Goal: Task Accomplishment & Management: Use online tool/utility

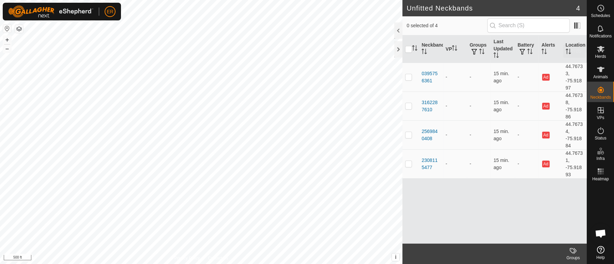
scroll to position [5962, 0]
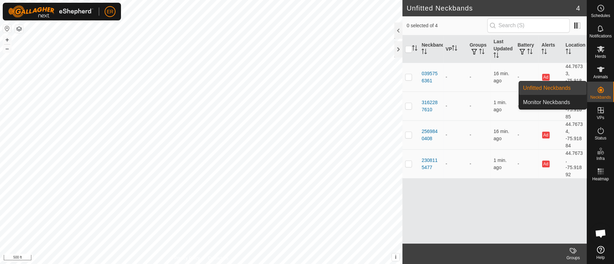
scroll to position [5962, 0]
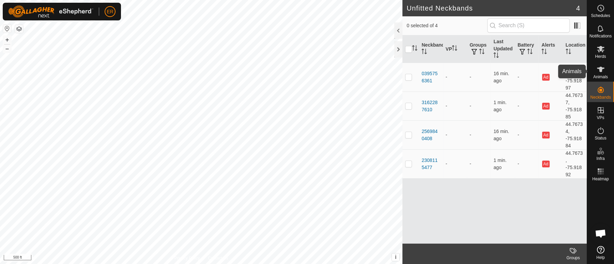
click at [599, 69] on icon at bounding box center [600, 69] width 7 height 5
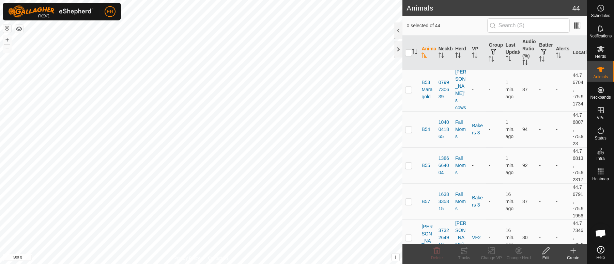
scroll to position [690, 0]
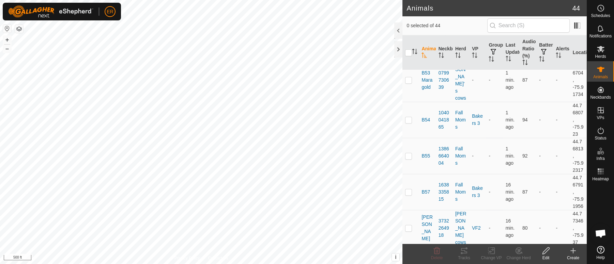
click at [410, 40] on p-checkbox at bounding box center [408, 36] width 7 height 5
checkbox input "true"
click at [491, 251] on icon at bounding box center [491, 251] width 9 height 8
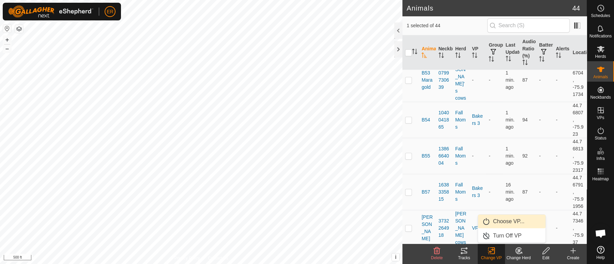
click at [508, 219] on link "Choose VP..." at bounding box center [511, 222] width 67 height 14
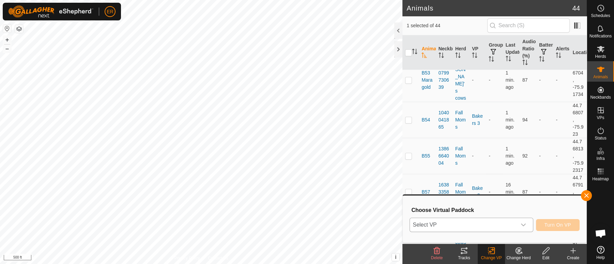
click at [525, 222] on div "dropdown trigger" at bounding box center [524, 225] width 14 height 14
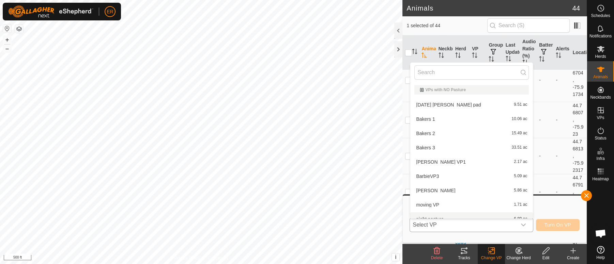
scroll to position [7, 0]
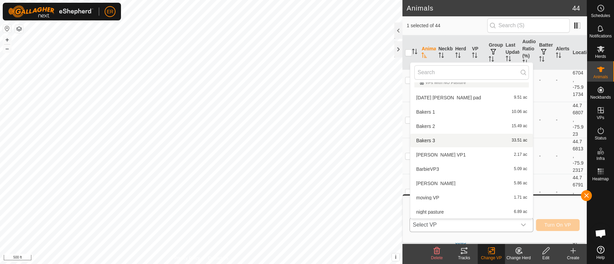
click at [423, 139] on li "Bakers 3 33.51 ac" at bounding box center [471, 141] width 123 height 14
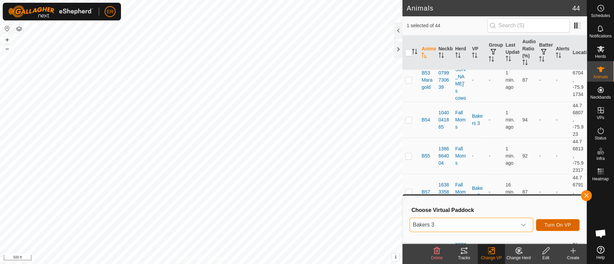
click at [562, 227] on span "Turn On VP" at bounding box center [558, 225] width 27 height 5
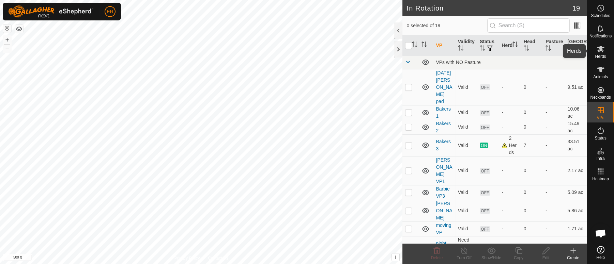
click at [599, 50] on icon at bounding box center [600, 49] width 7 height 6
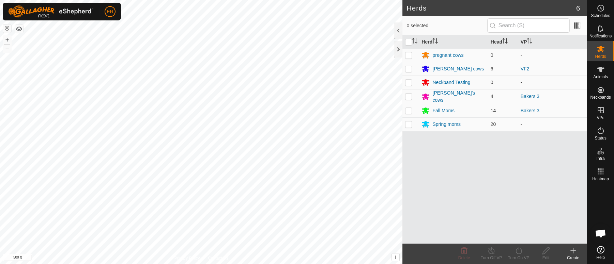
click at [409, 110] on p-checkbox at bounding box center [408, 110] width 7 height 5
checkbox input "true"
click at [518, 249] on icon at bounding box center [519, 251] width 9 height 8
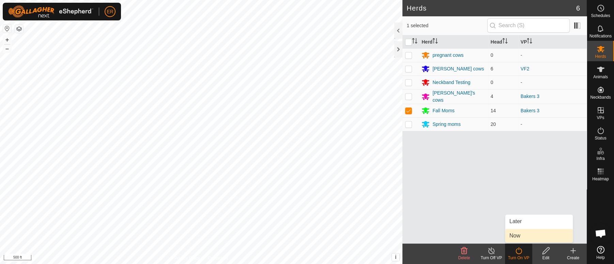
click at [515, 237] on link "Now" at bounding box center [538, 236] width 67 height 14
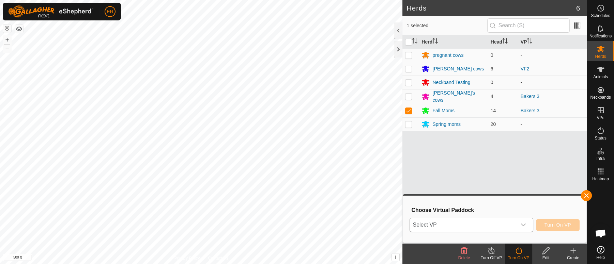
click at [522, 223] on icon "dropdown trigger" at bounding box center [523, 225] width 5 height 5
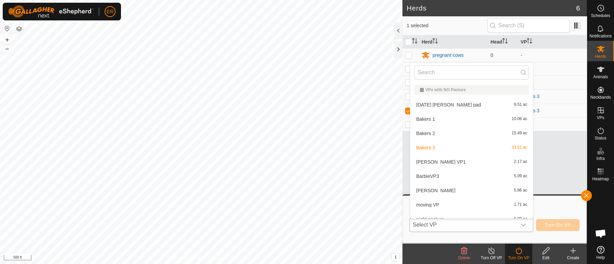
scroll to position [7, 0]
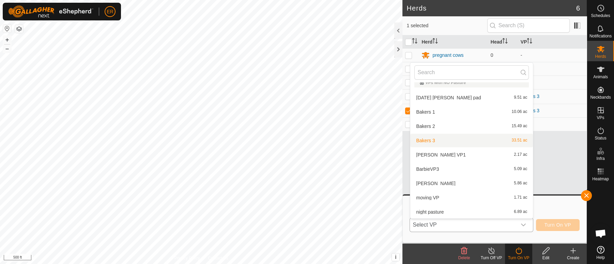
click at [422, 141] on li "Bakers 3 33.51 ac" at bounding box center [471, 141] width 123 height 14
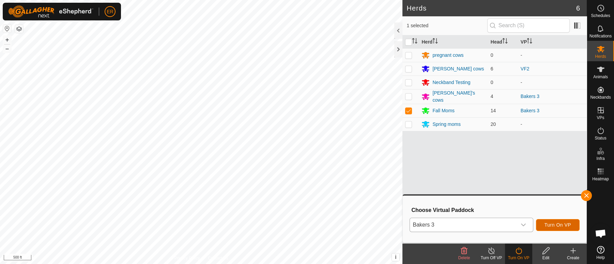
click at [553, 227] on span "Turn On VP" at bounding box center [558, 225] width 27 height 5
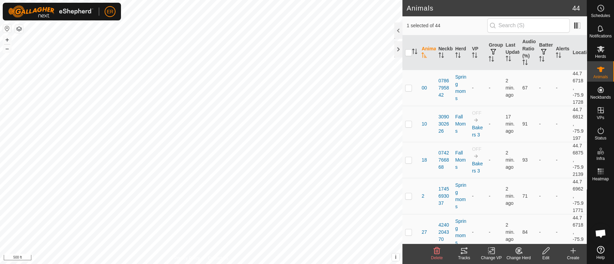
checkbox input "false"
checkbox input "true"
click at [599, 50] on icon at bounding box center [601, 49] width 8 height 8
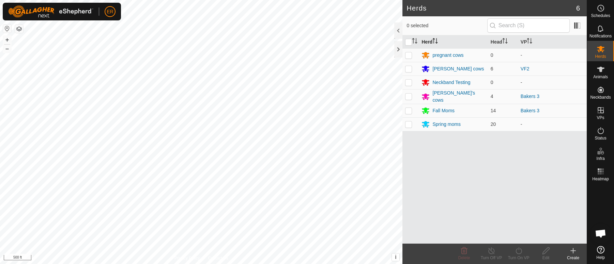
click at [437, 41] on icon "Activate to sort" at bounding box center [434, 40] width 5 height 5
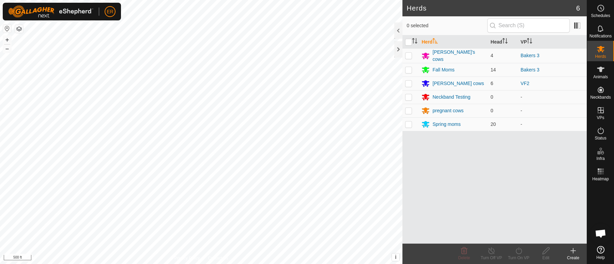
click at [437, 41] on icon "Activate to sort" at bounding box center [435, 40] width 5 height 5
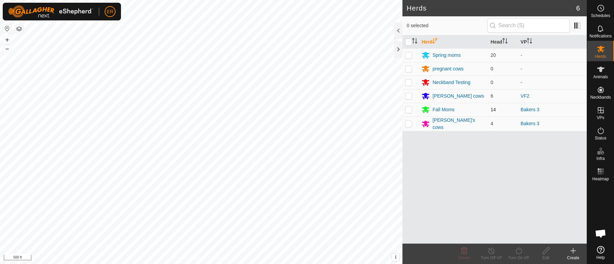
click at [406, 110] on p-checkbox at bounding box center [408, 109] width 7 height 5
checkbox input "true"
click at [446, 111] on div "Fall Moms" at bounding box center [443, 109] width 22 height 7
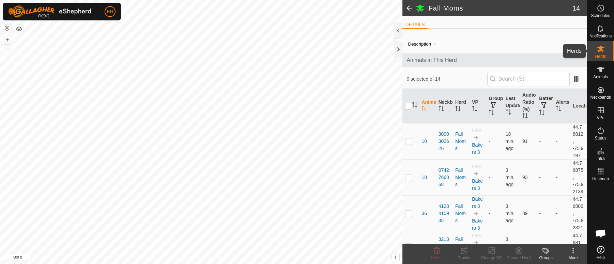
click at [599, 47] on icon at bounding box center [600, 49] width 7 height 6
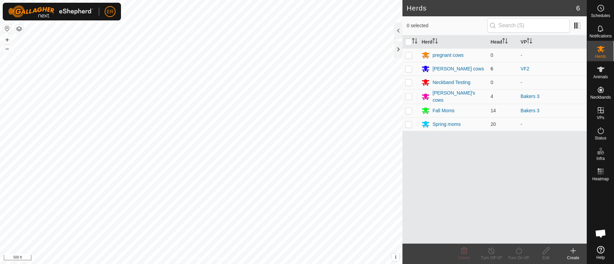
click at [409, 69] on p-checkbox at bounding box center [408, 68] width 7 height 5
checkbox input "true"
click at [441, 68] on div "[PERSON_NAME] cows" at bounding box center [457, 68] width 51 height 7
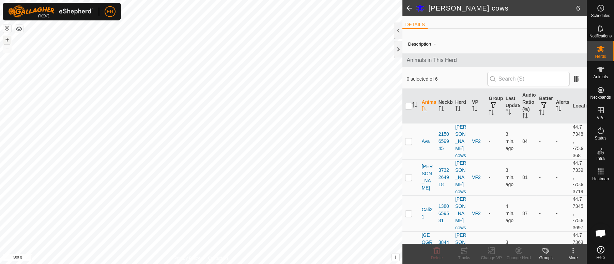
click at [6, 39] on button "+" at bounding box center [7, 40] width 8 height 8
click at [601, 71] on icon at bounding box center [600, 69] width 7 height 5
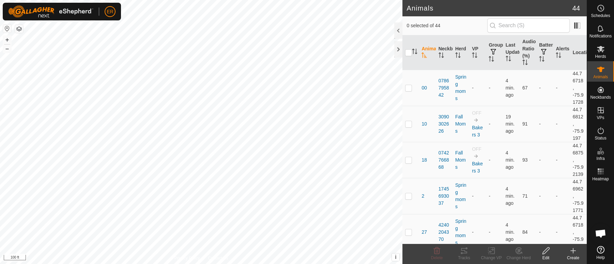
click at [426, 49] on th "Animal" at bounding box center [427, 52] width 17 height 35
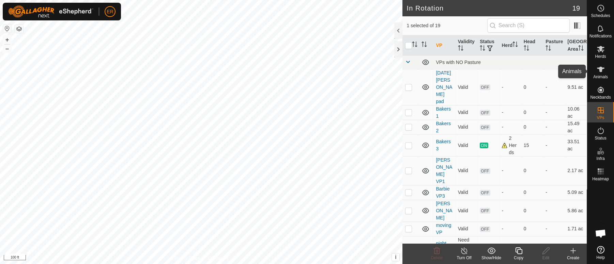
click at [600, 68] on icon at bounding box center [600, 69] width 7 height 5
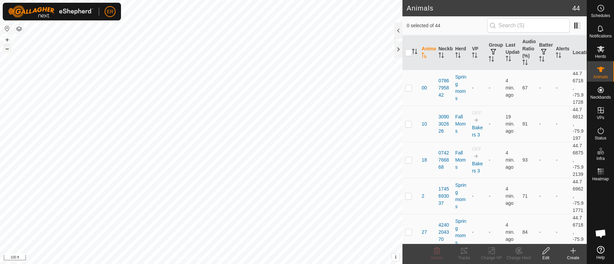
click at [7, 50] on button "–" at bounding box center [7, 49] width 8 height 8
checkbox input "false"
